Goal: Transaction & Acquisition: Subscribe to service/newsletter

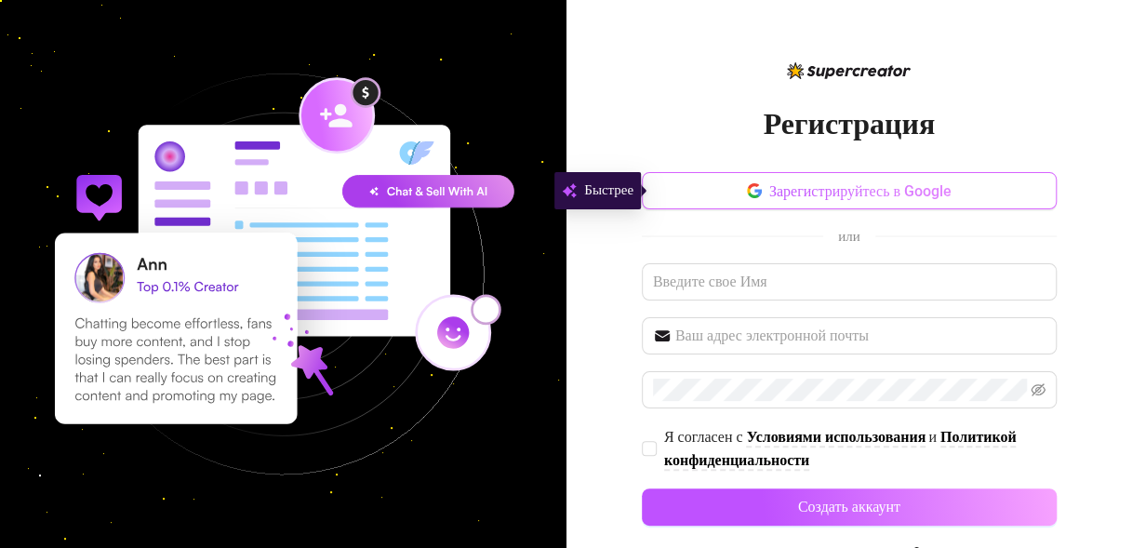
click at [890, 195] on ya-tr-span "Зарегистрируйтесь в Google" at bounding box center [860, 191] width 182 height 18
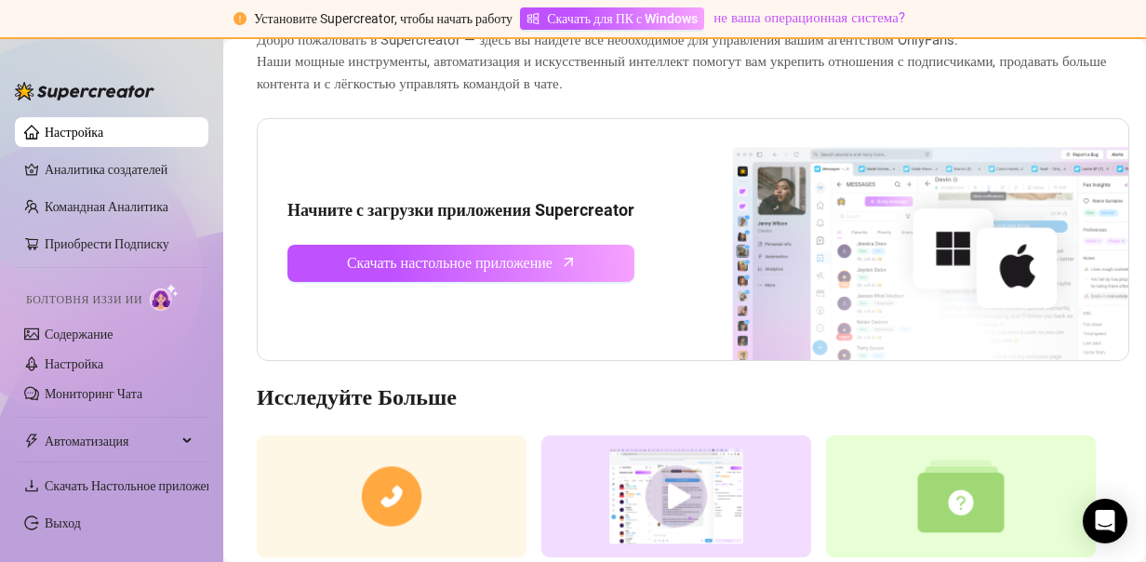
scroll to position [93, 0]
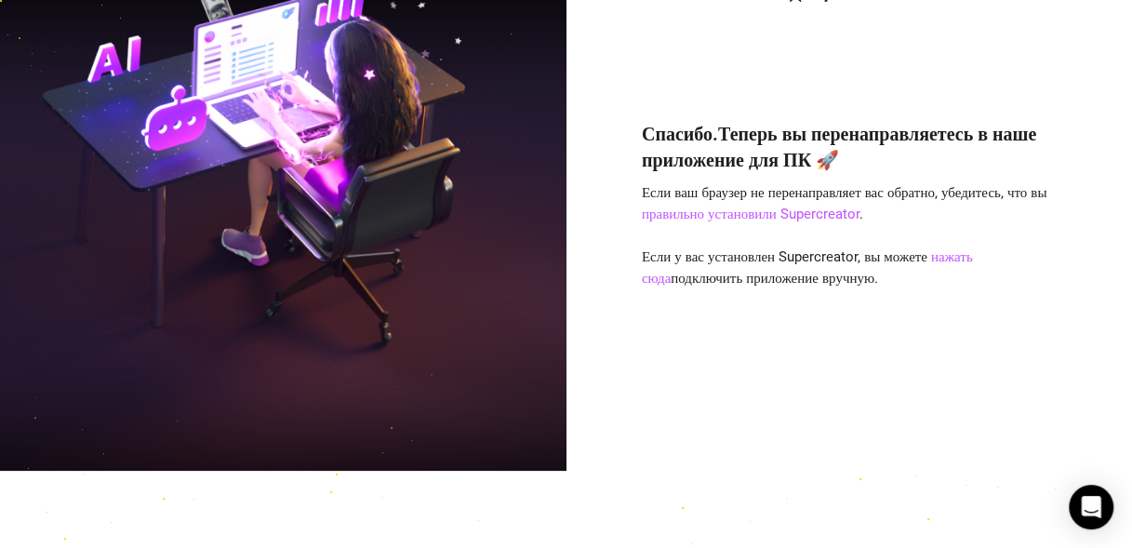
scroll to position [121, 0]
